Goal: Task Accomplishment & Management: Manage account settings

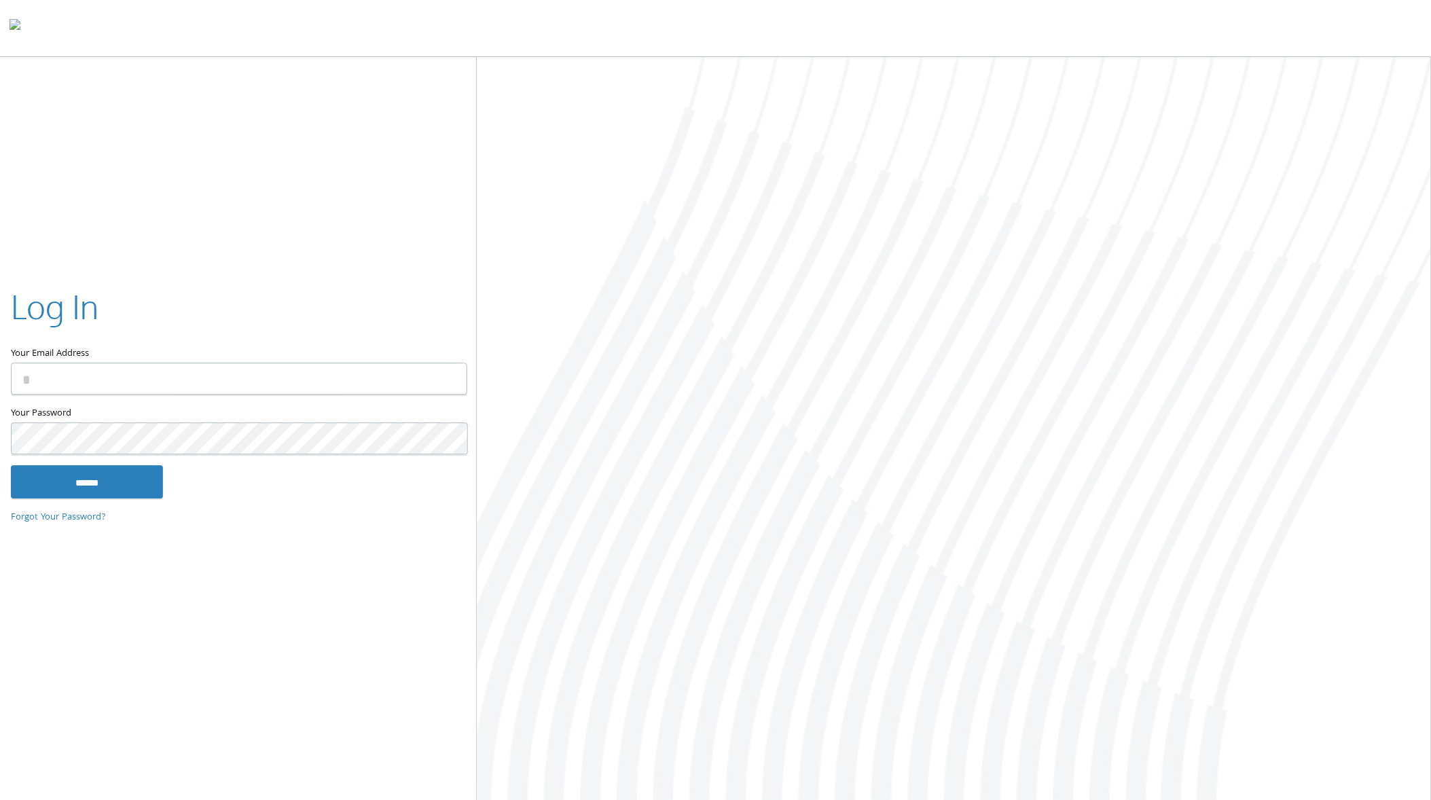
type input "**********"
click at [98, 487] on input "******" at bounding box center [87, 482] width 152 height 33
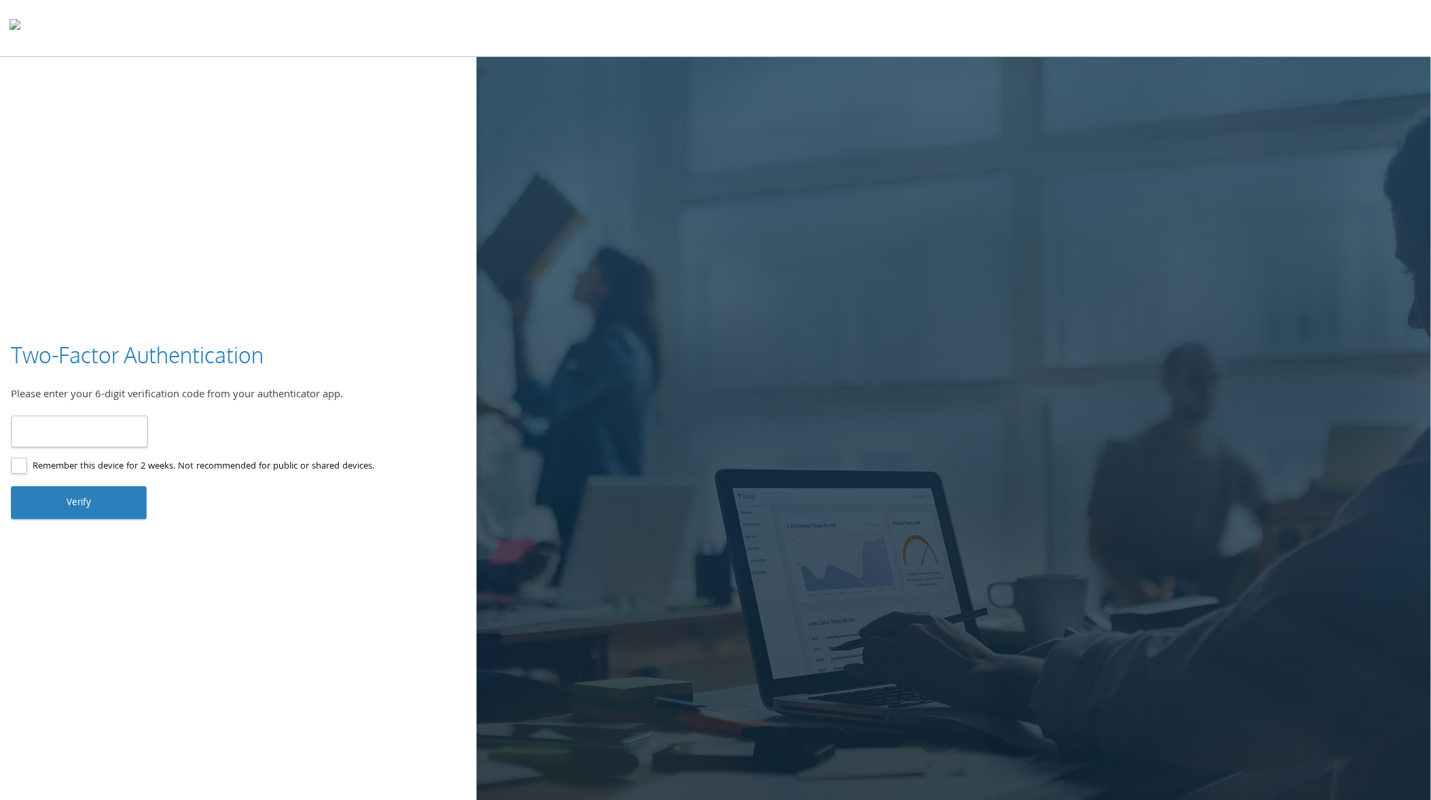
type input "******"
click at [103, 505] on button "Verify" at bounding box center [79, 502] width 136 height 33
